Goal: Information Seeking & Learning: Learn about a topic

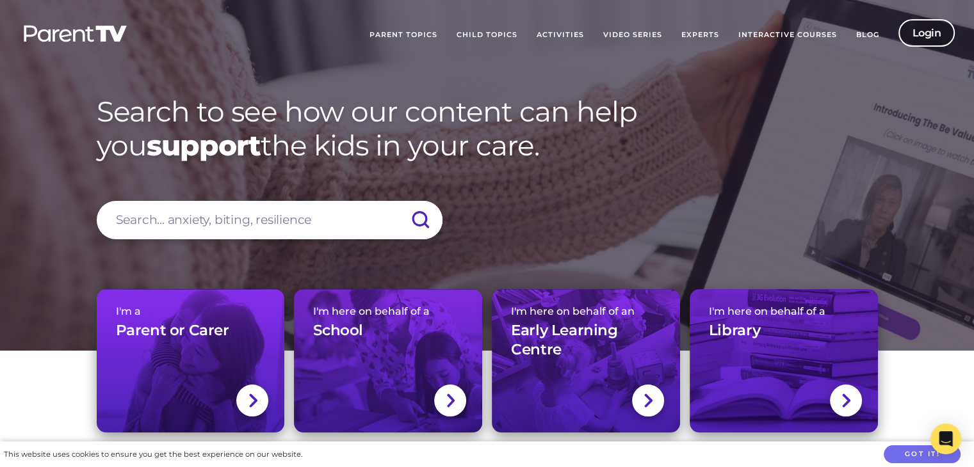
click at [926, 31] on link "Login" at bounding box center [926, 33] width 57 height 28
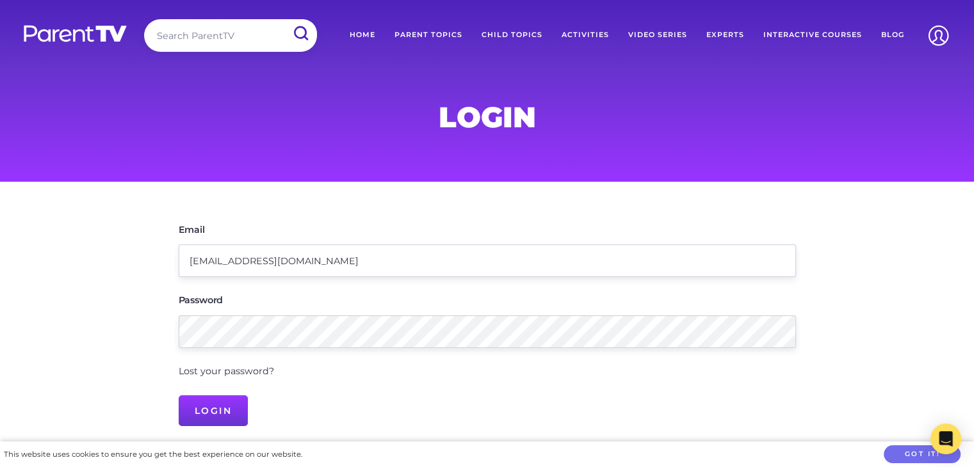
type input "[EMAIL_ADDRESS][DOMAIN_NAME]"
click at [179, 396] on input "Login" at bounding box center [214, 411] width 70 height 31
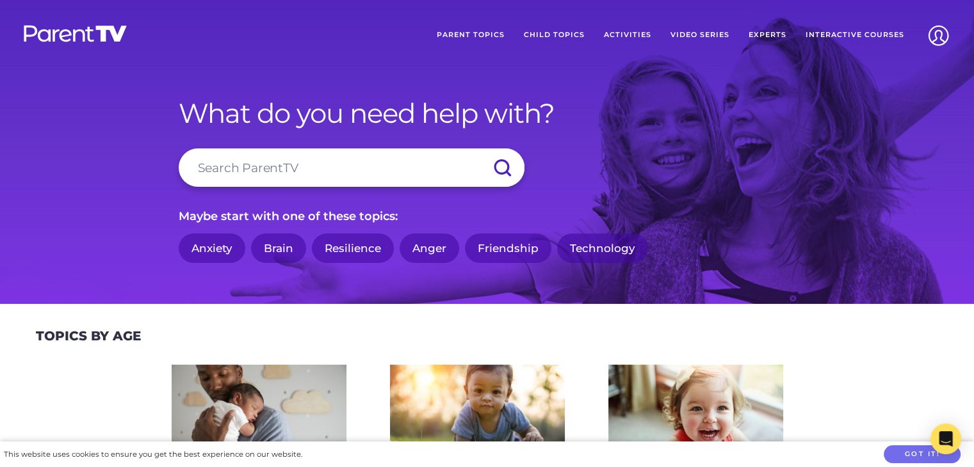
click at [327, 170] on input "search" at bounding box center [352, 168] width 346 height 38
type input "hitting"
click at [480, 149] on input "submit" at bounding box center [502, 168] width 45 height 38
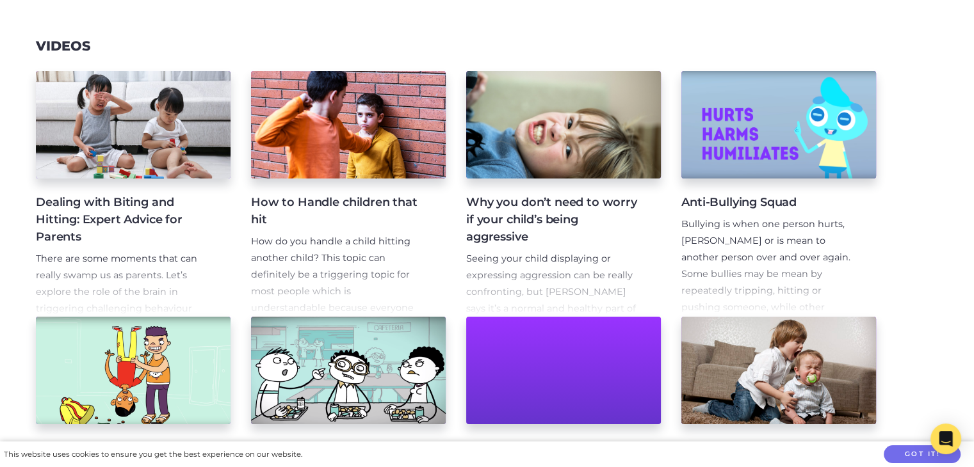
scroll to position [229, 0]
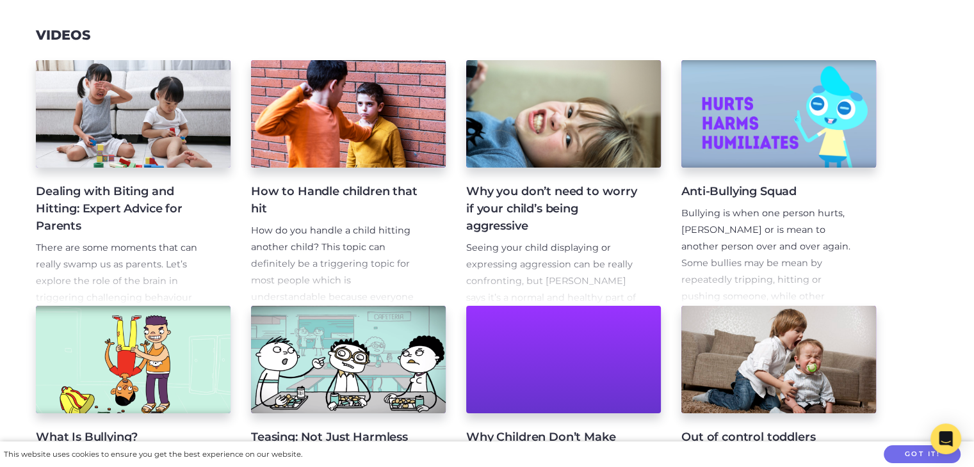
click at [279, 197] on h4 "How to Handle children that hit" at bounding box center [338, 200] width 174 height 35
